Goal: Go to known website: Access a specific website the user already knows

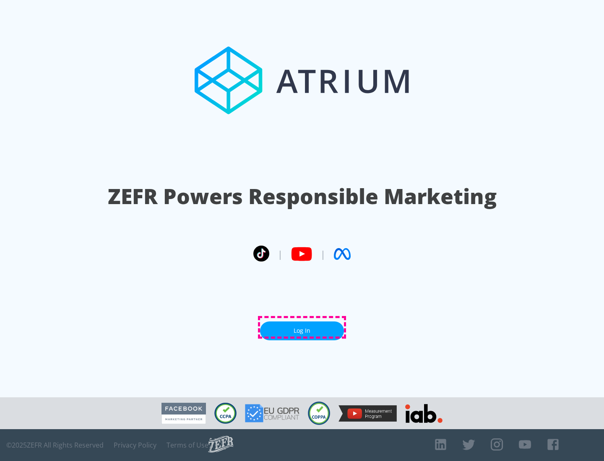
click at [302, 327] on link "Log In" at bounding box center [302, 331] width 84 height 19
